Goal: Task Accomplishment & Management: Manage account settings

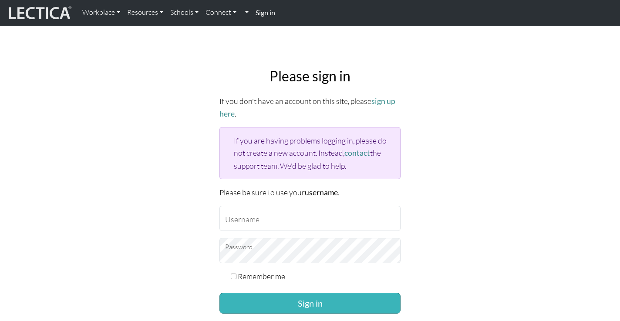
type input "npersons"
click at [319, 300] on button "Sign in" at bounding box center [309, 303] width 181 height 21
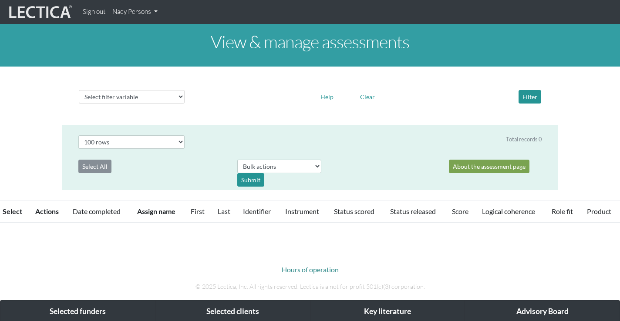
select select "100"
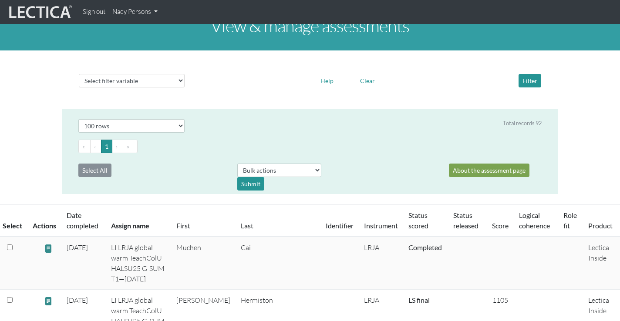
scroll to position [16, 0]
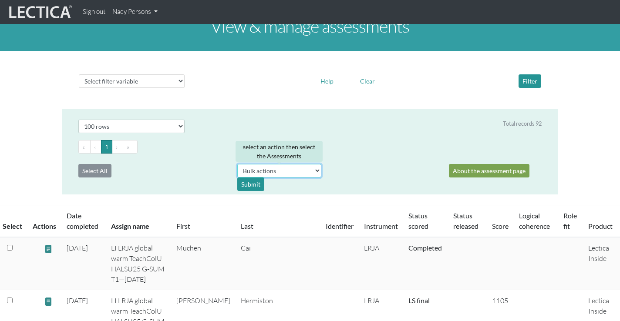
click at [312, 170] on select "Bulk actions download test-taker data" at bounding box center [279, 170] width 84 height 13
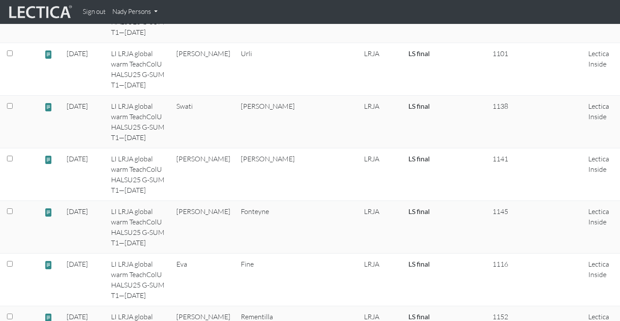
scroll to position [580, 0]
click at [10, 155] on input "checkbox" at bounding box center [10, 158] width 6 height 6
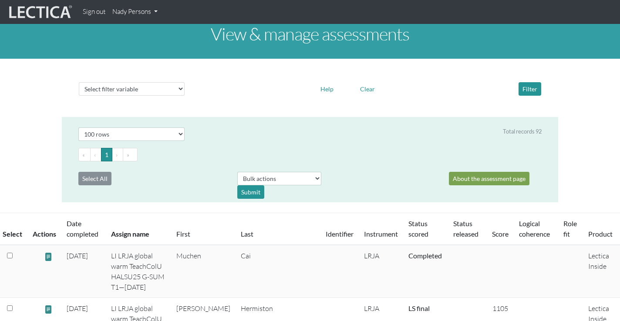
scroll to position [0, 0]
